Goal: Check status: Check status

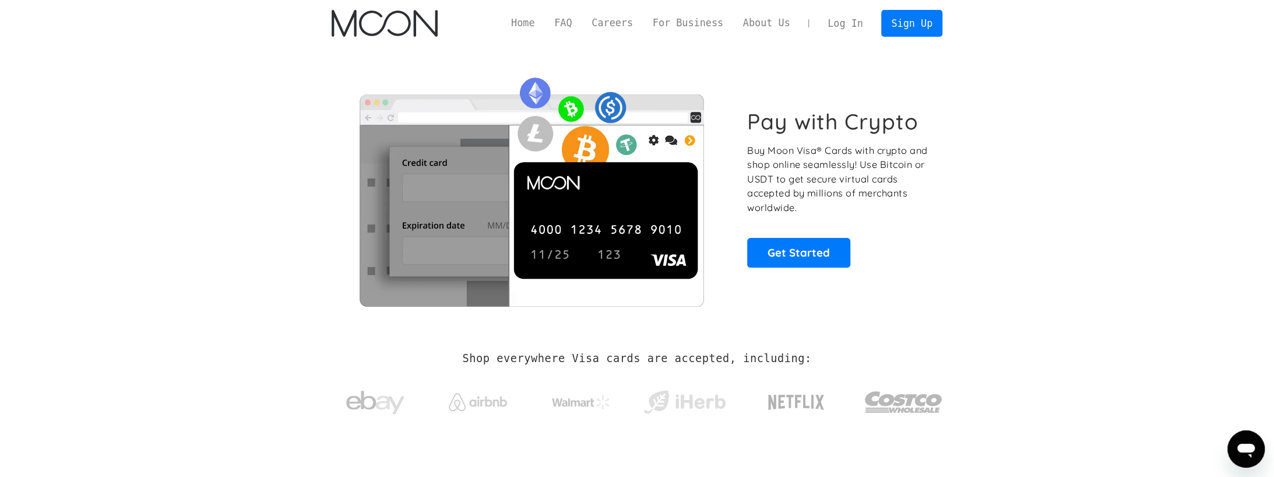
click at [854, 21] on link "Log In" at bounding box center [844, 23] width 55 height 26
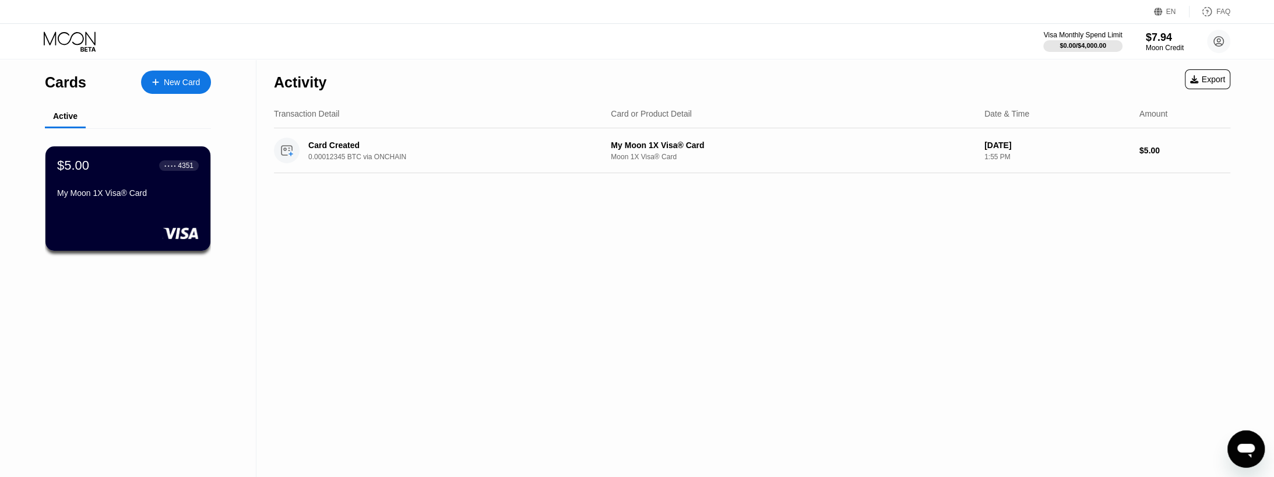
click at [140, 186] on div "$5.00 ● ● ● ● 4351 My Moon 1X Visa® Card" at bounding box center [128, 180] width 142 height 44
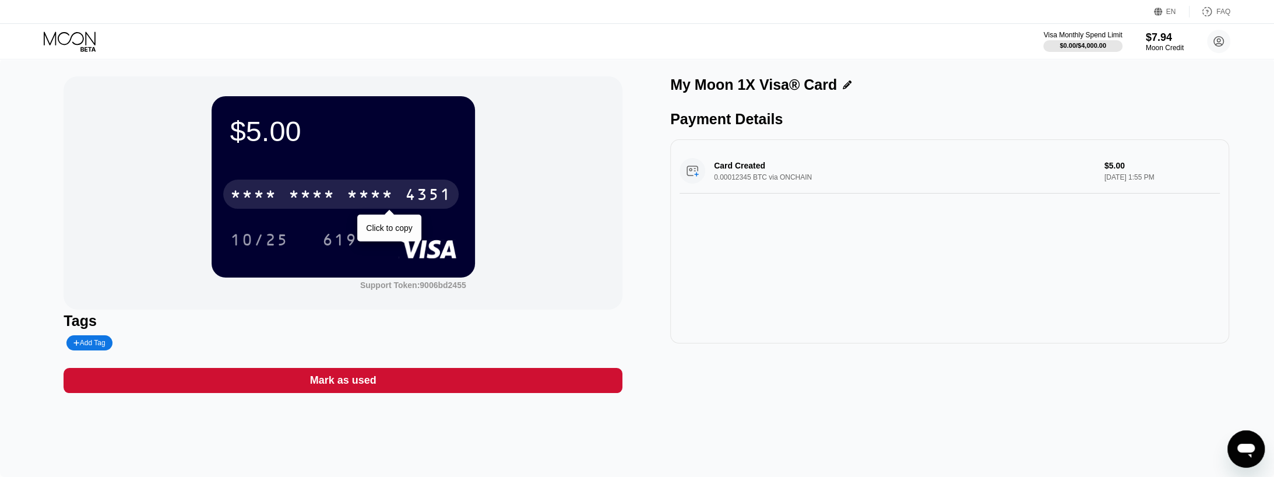
click at [306, 199] on div "* * * *" at bounding box center [311, 195] width 47 height 19
click at [369, 198] on div "2684" at bounding box center [370, 195] width 47 height 19
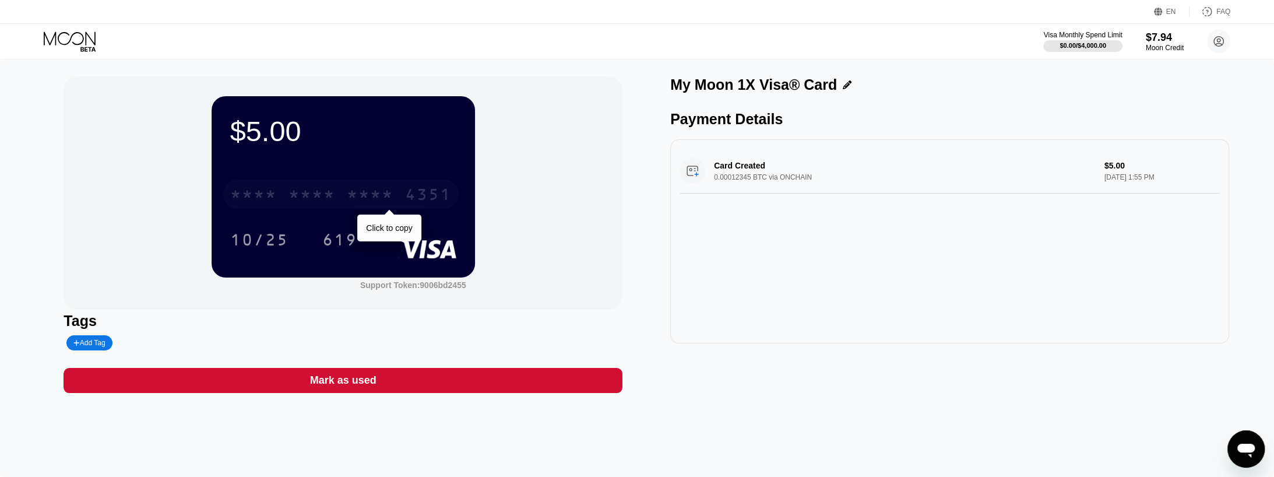
click at [297, 190] on div "* * * *" at bounding box center [311, 195] width 47 height 19
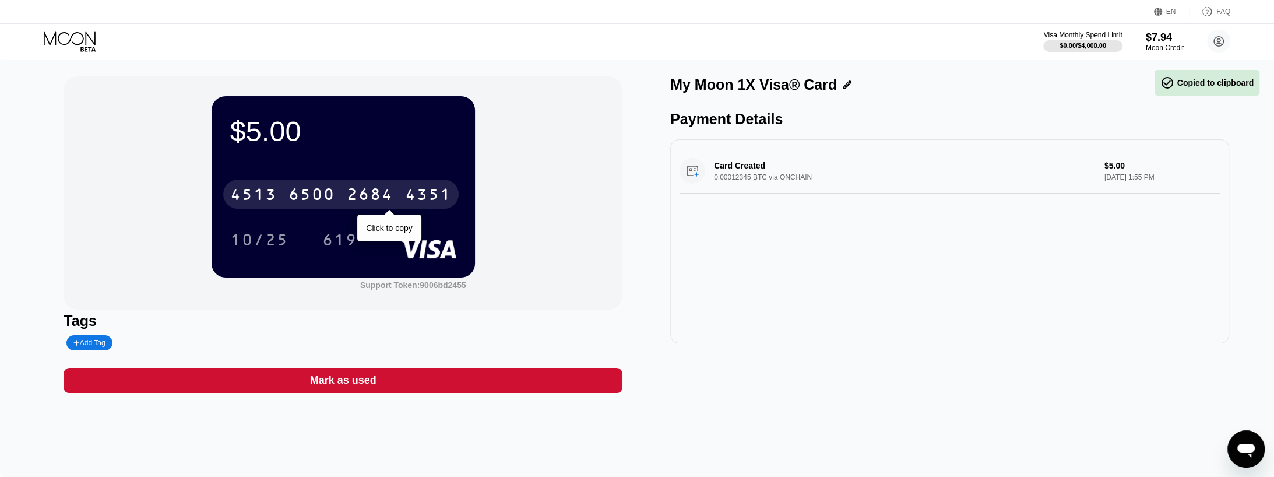
click at [352, 198] on div "2684" at bounding box center [370, 195] width 47 height 19
click at [340, 195] on div "* * * * * * * * * * * * 4351" at bounding box center [340, 193] width 235 height 29
drag, startPoint x: 272, startPoint y: 210, endPoint x: 278, endPoint y: 202, distance: 10.0
click at [274, 207] on div "[CREDIT_CARD_NUMBER]" at bounding box center [340, 193] width 235 height 29
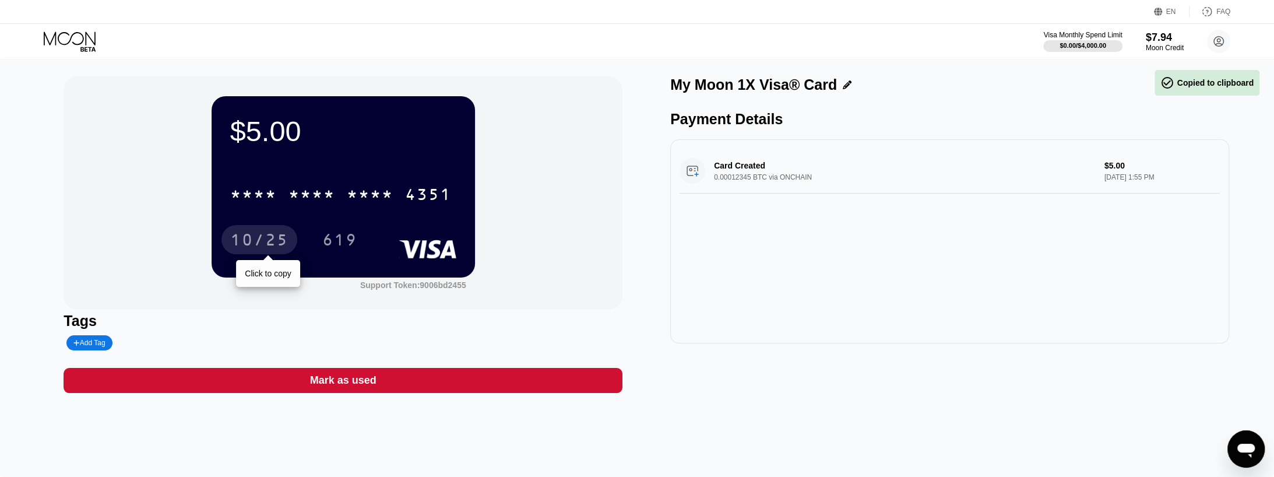
drag, startPoint x: 270, startPoint y: 243, endPoint x: 251, endPoint y: 246, distance: 19.5
click at [270, 243] on div "10/25" at bounding box center [259, 241] width 58 height 19
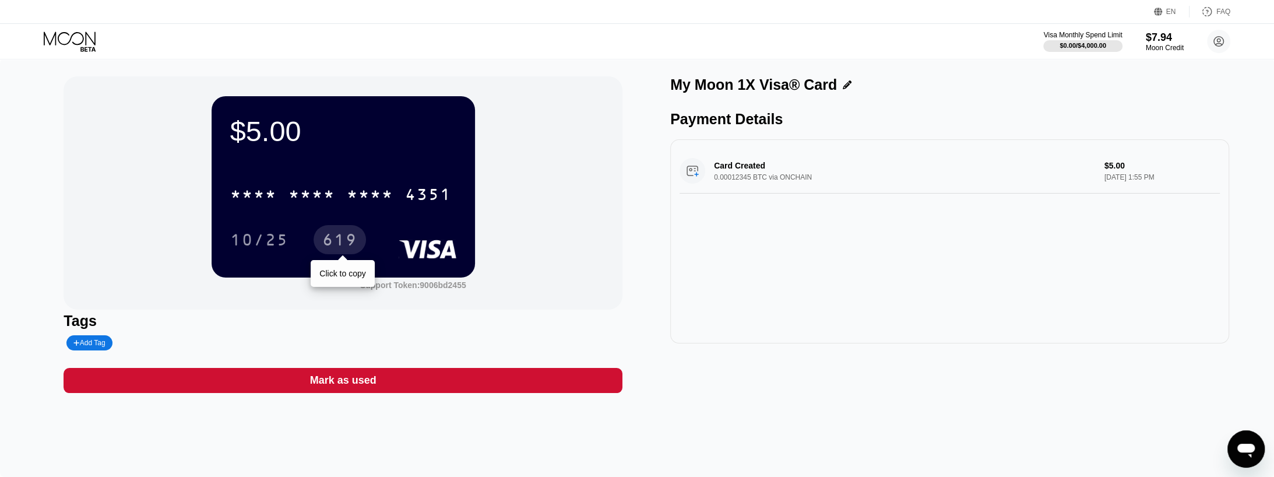
drag, startPoint x: 329, startPoint y: 238, endPoint x: 316, endPoint y: 242, distance: 14.0
click at [329, 239] on div "619" at bounding box center [339, 241] width 35 height 19
click at [319, 159] on div "$5.00 * * * * * * * * * * * * 4351 10/25 619" at bounding box center [342, 186] width 263 height 181
click at [754, 159] on div "Card Created 0.00012345 BTC via ONCHAIN $5.00 Aug 17, 2025 1:55 PM" at bounding box center [949, 171] width 540 height 45
click at [1212, 38] on circle at bounding box center [1218, 41] width 23 height 23
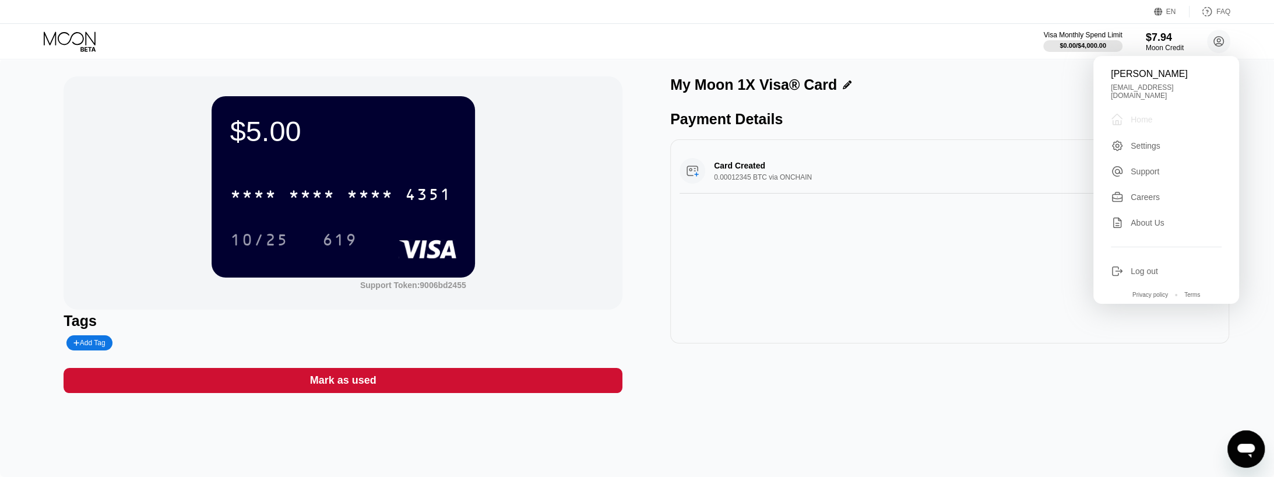
click at [1150, 117] on div "Home" at bounding box center [1141, 119] width 22 height 9
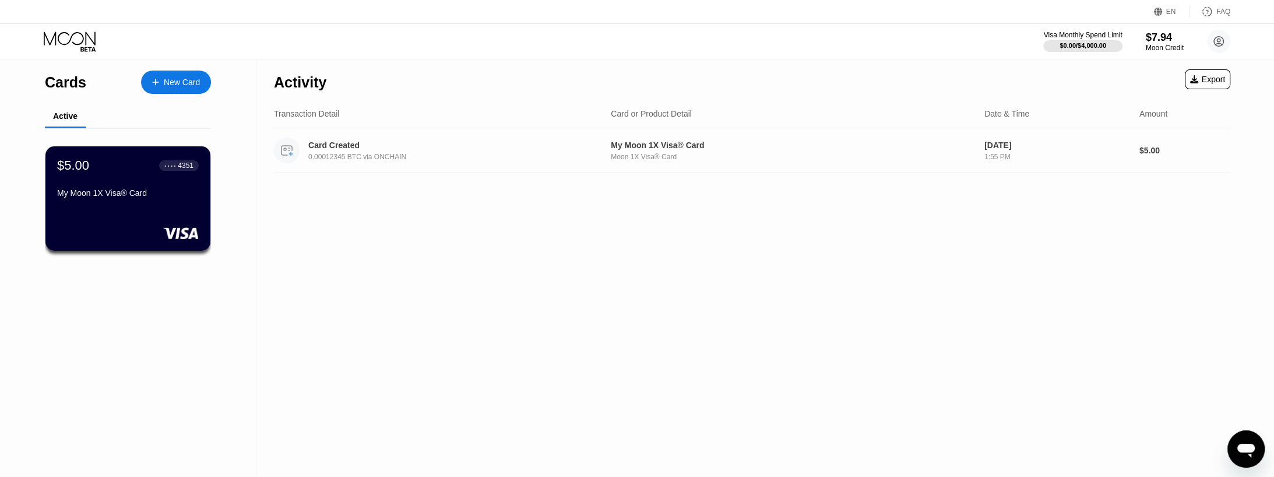
click at [509, 138] on div "Card Created 0.00012345 BTC via ONCHAIN" at bounding box center [437, 150] width 327 height 26
click at [118, 192] on div "My Moon 1X Visa® Card" at bounding box center [128, 192] width 143 height 9
click at [105, 202] on div "My Moon 1X Visa® Card" at bounding box center [128, 195] width 143 height 14
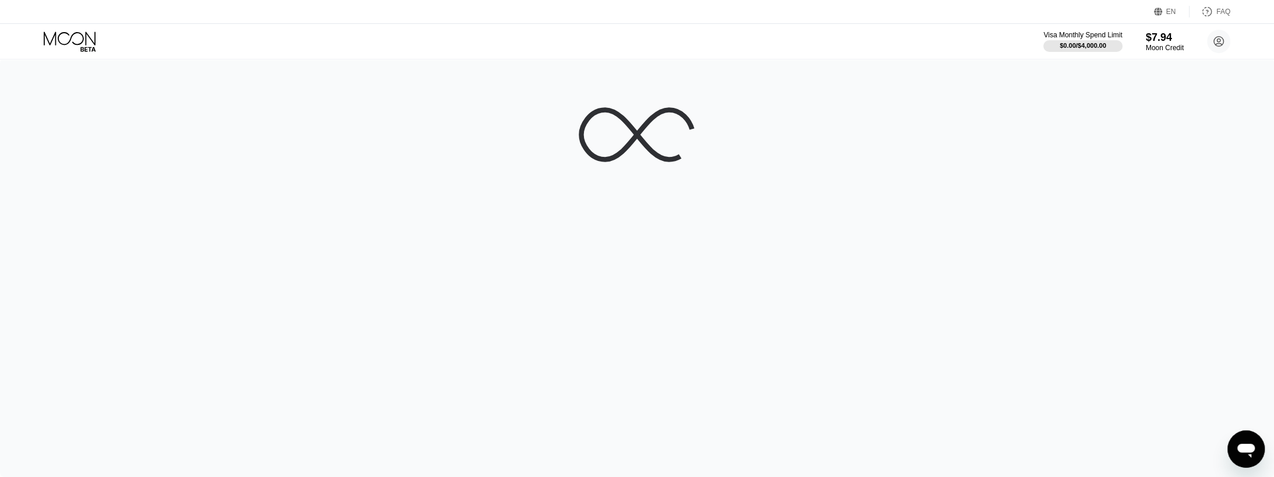
click at [105, 203] on div at bounding box center [637, 268] width 1274 height 418
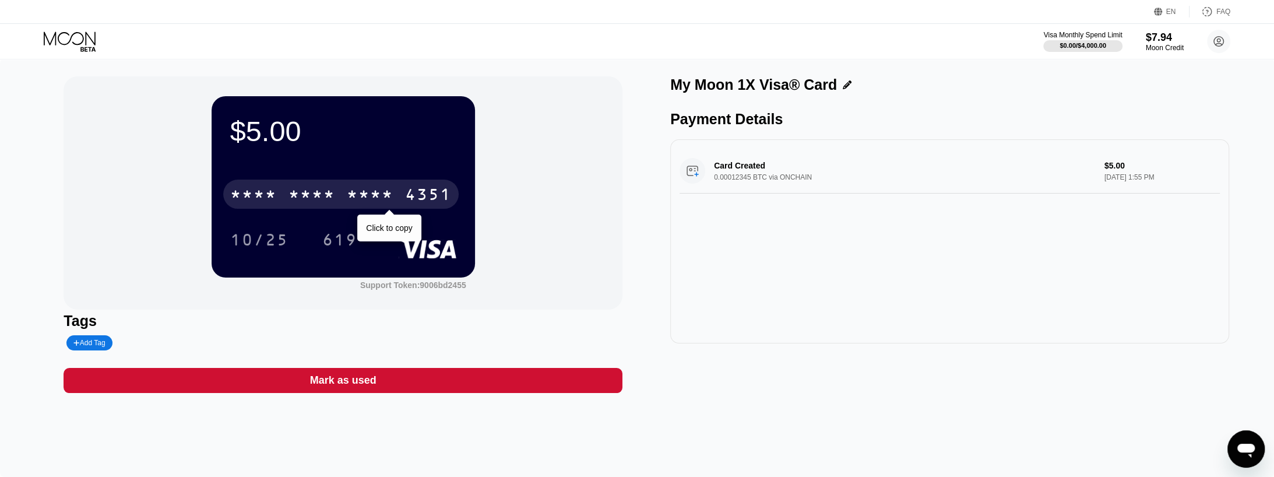
drag, startPoint x: 351, startPoint y: 199, endPoint x: 344, endPoint y: 198, distance: 6.5
click at [348, 199] on div "* * * *" at bounding box center [370, 195] width 47 height 19
drag, startPoint x: 337, startPoint y: 202, endPoint x: 249, endPoint y: 221, distance: 89.6
click at [338, 202] on div "[CREDIT_CARD_NUMBER]" at bounding box center [340, 193] width 235 height 29
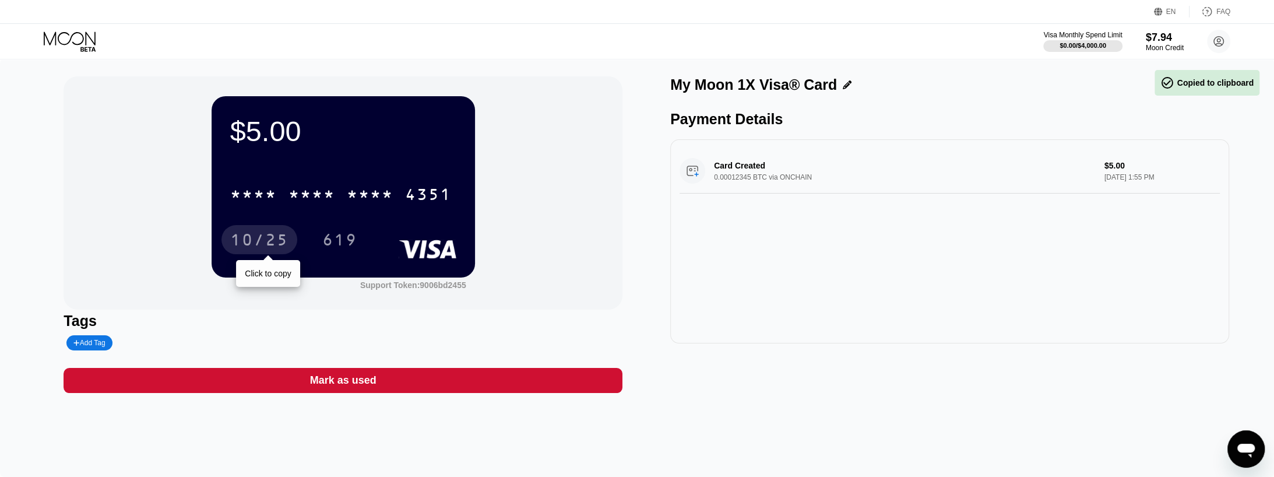
click at [285, 235] on div "10/25" at bounding box center [259, 241] width 58 height 19
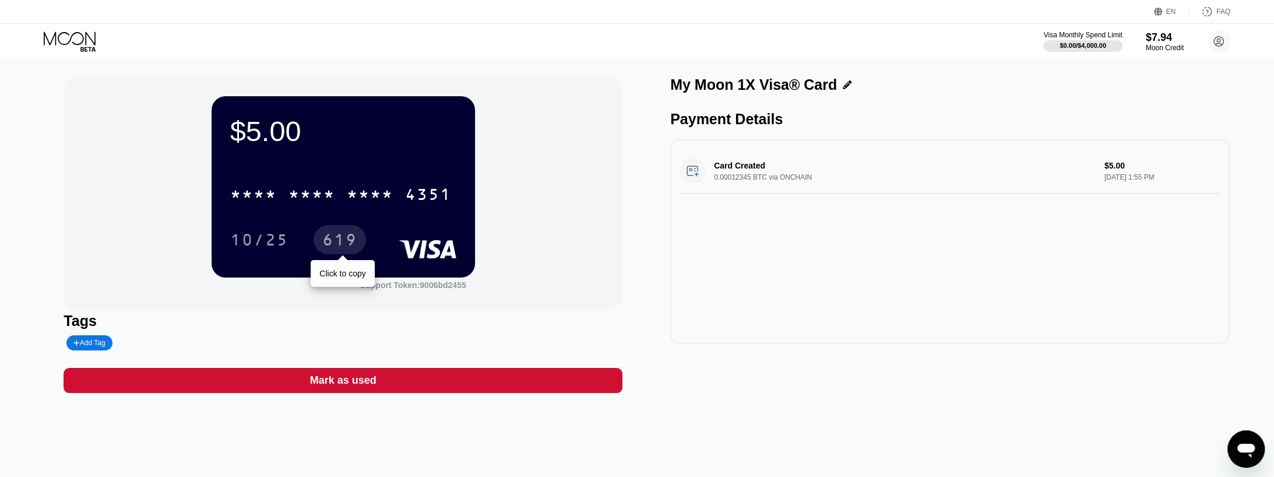
drag, startPoint x: 346, startPoint y: 248, endPoint x: 315, endPoint y: 250, distance: 31.5
click at [346, 248] on div "619" at bounding box center [339, 241] width 35 height 19
